Goal: Task Accomplishment & Management: Use online tool/utility

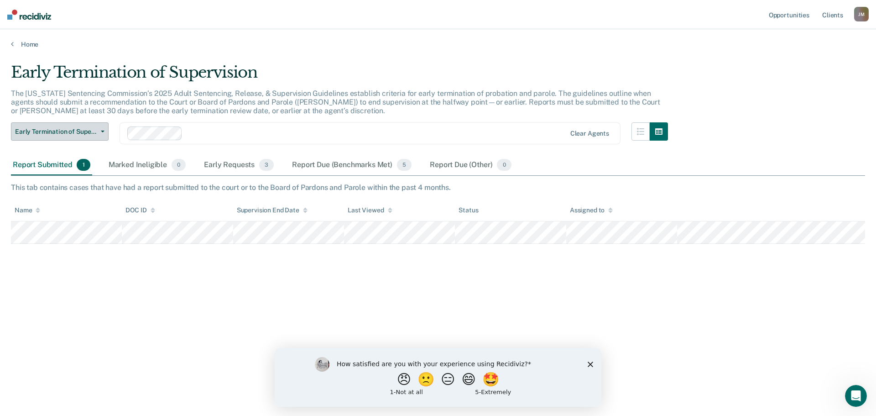
click at [99, 130] on button "Early Termination of Supervision" at bounding box center [60, 131] width 98 height 18
click at [96, 128] on span "Early Termination of Supervision" at bounding box center [56, 132] width 82 height 8
click at [228, 162] on div "Early Requests 3" at bounding box center [238, 165] width 73 height 20
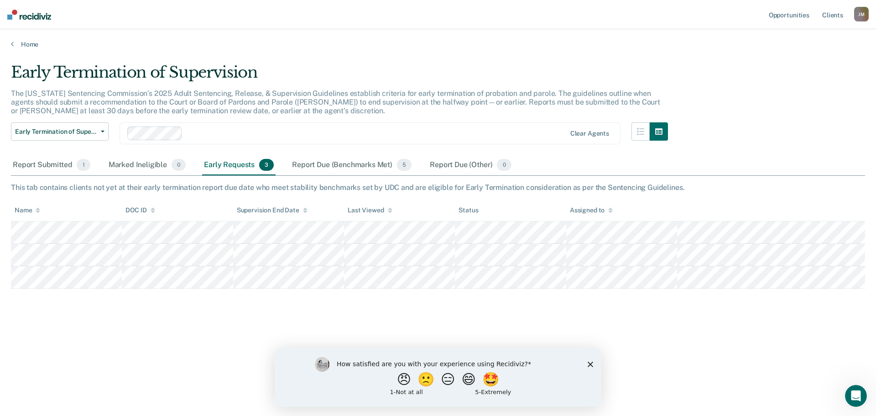
click at [589, 364] on icon "Close survey" at bounding box center [590, 363] width 5 height 5
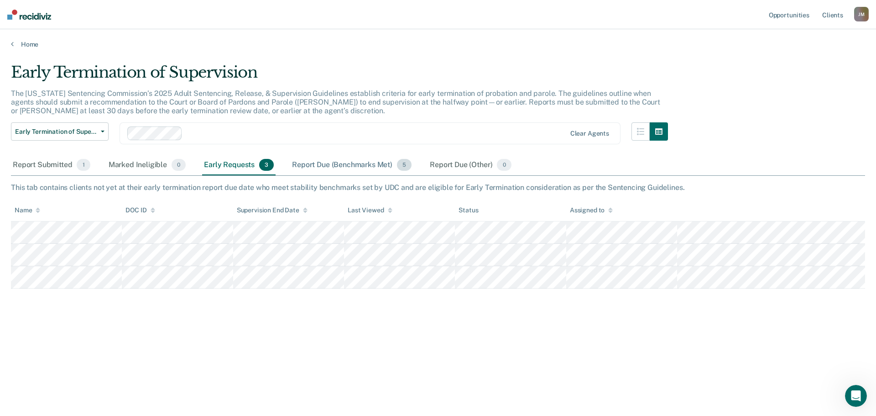
click at [327, 166] on div "Report Due (Benchmarks Met) 5" at bounding box center [351, 165] width 123 height 20
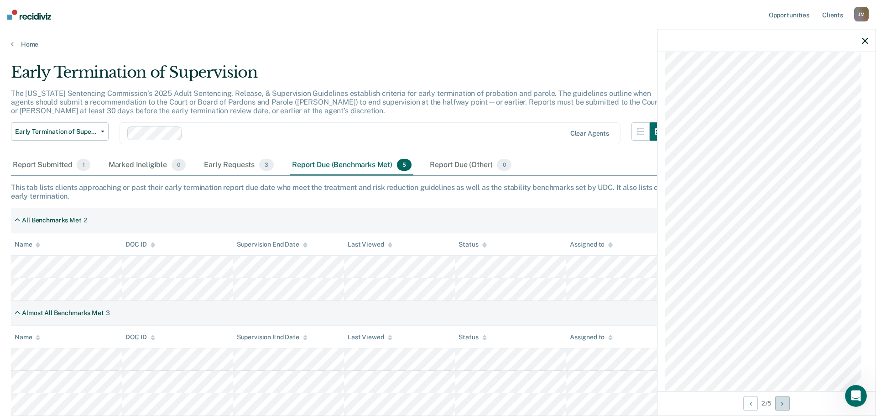
scroll to position [285, 0]
click at [787, 407] on button "Next Opportunity" at bounding box center [782, 403] width 15 height 15
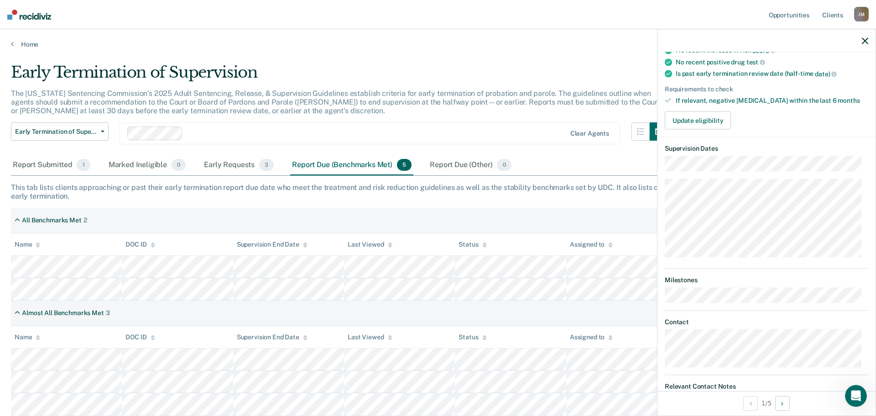
click at [863, 38] on icon "button" at bounding box center [865, 40] width 6 height 6
